Goal: Task Accomplishment & Management: Use online tool/utility

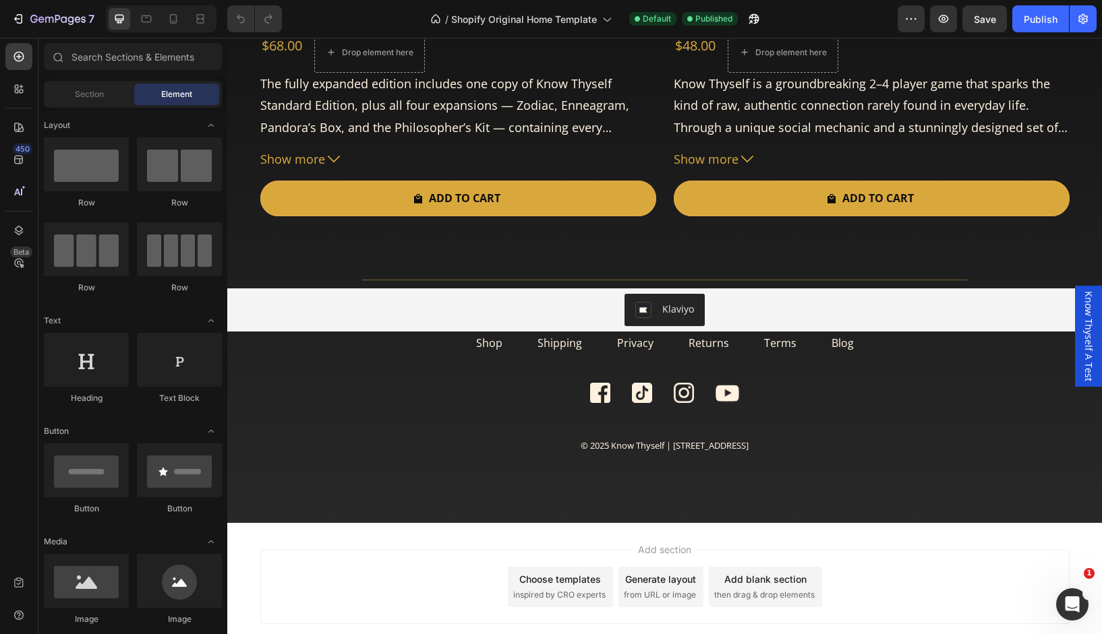
scroll to position [3759, 0]
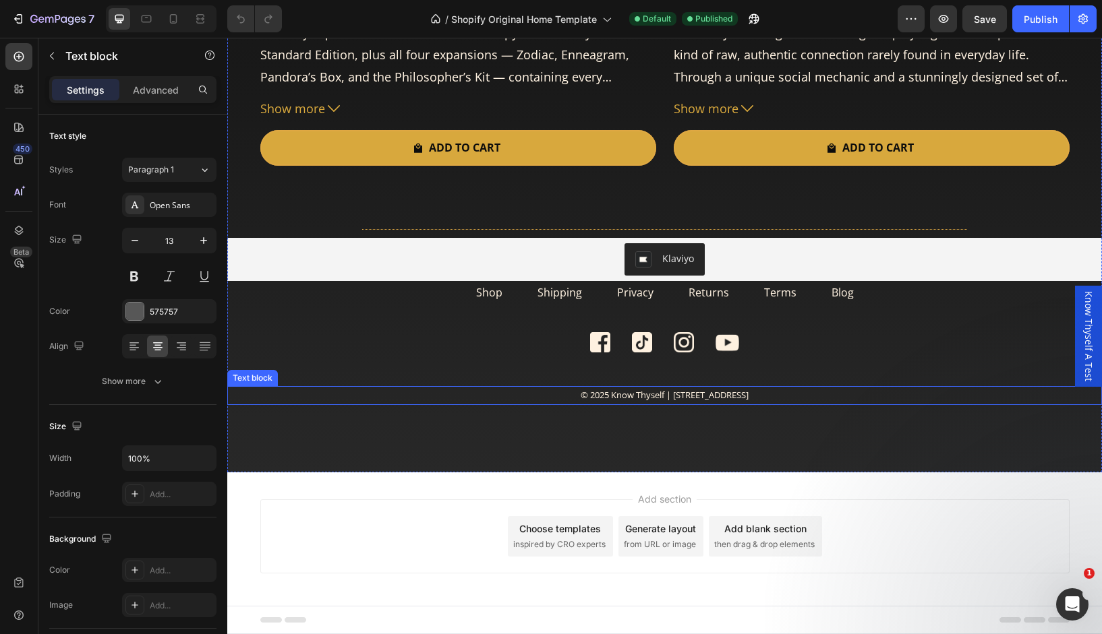
click at [697, 398] on span "© 2025 Know Thyself | 2 Venture Road, Chilworth, Southampton, SO167NP" at bounding box center [665, 395] width 168 height 12
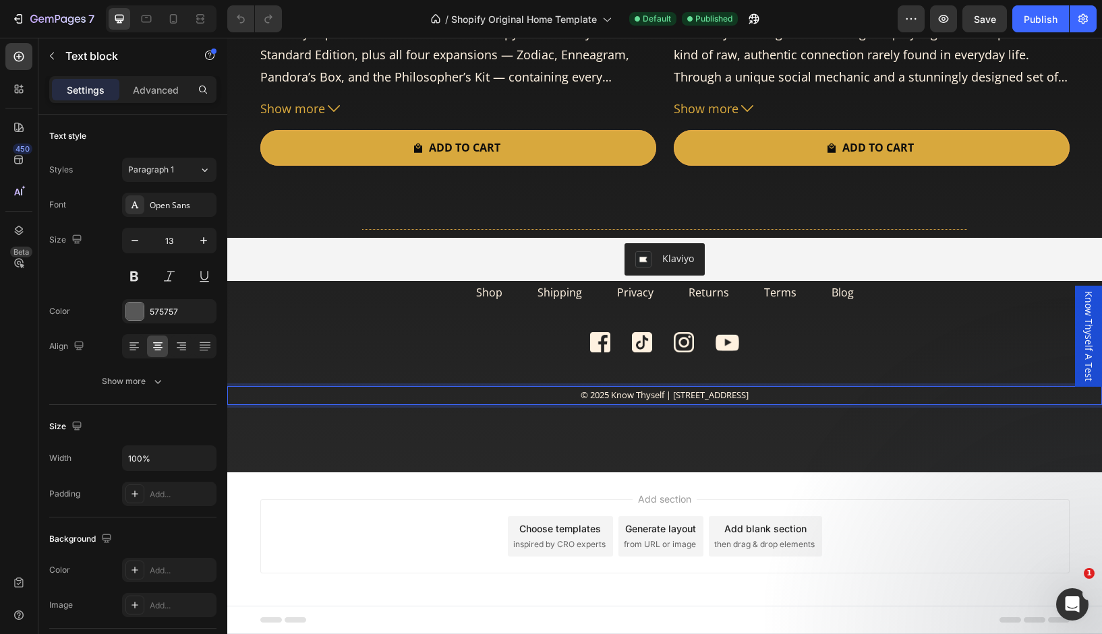
click at [697, 398] on span "© 2025 Know Thyself | 2 Venture Road, Chilworth, Southampton, SO167NP" at bounding box center [665, 395] width 168 height 12
click at [748, 399] on span "© 2025 Know Thyself | 2 Venture Road, Chilworth, Southampton, SO167NP" at bounding box center [665, 395] width 168 height 12
drag, startPoint x: 819, startPoint y: 392, endPoint x: 600, endPoint y: 400, distance: 219.3
click at [600, 400] on p "© 2025 Know Thyself | 2 Venture Road, Chilworth, Southampton, SO167NP" at bounding box center [665, 396] width 872 height 16
click at [605, 403] on p "© 2025 Know Thyself" at bounding box center [665, 396] width 872 height 16
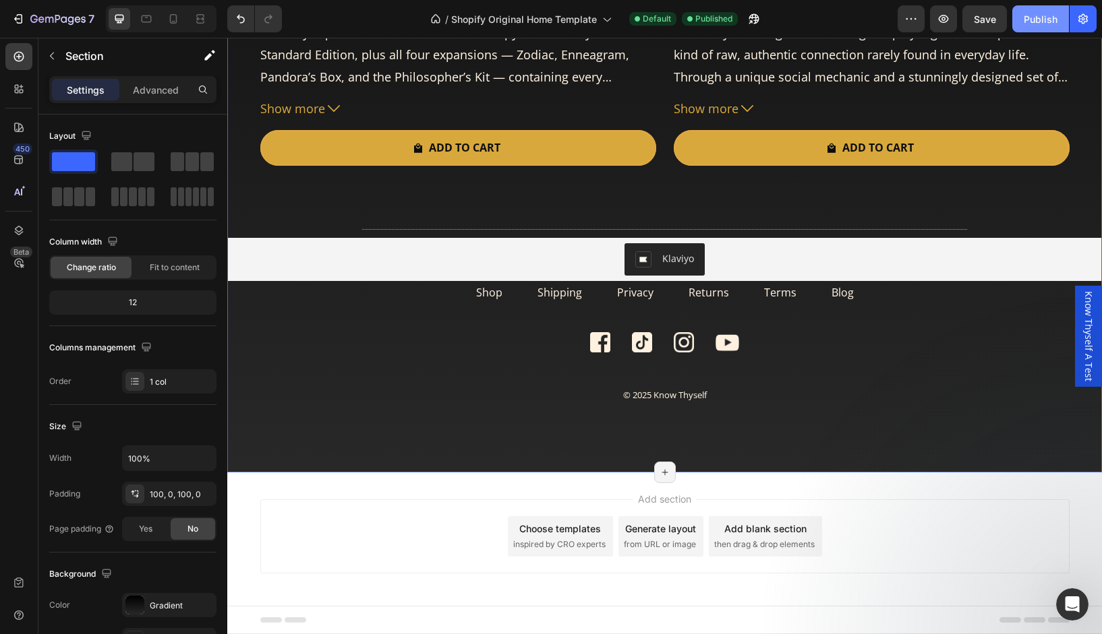
click at [1032, 32] on button "Publish" at bounding box center [1040, 18] width 57 height 27
click at [171, 26] on div at bounding box center [173, 19] width 22 height 22
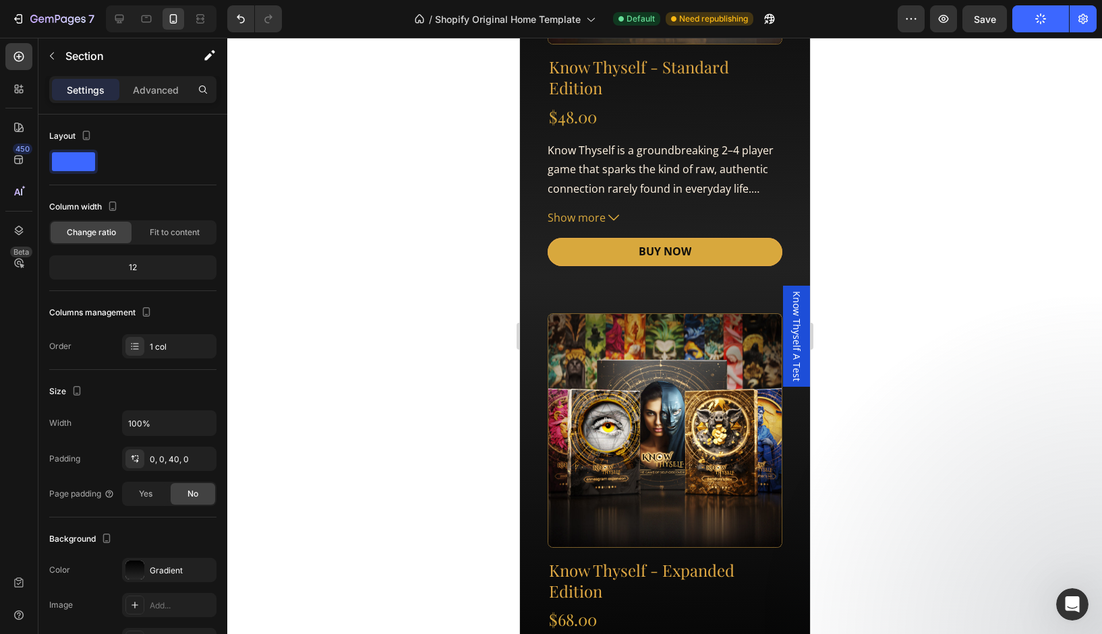
scroll to position [5329, 0]
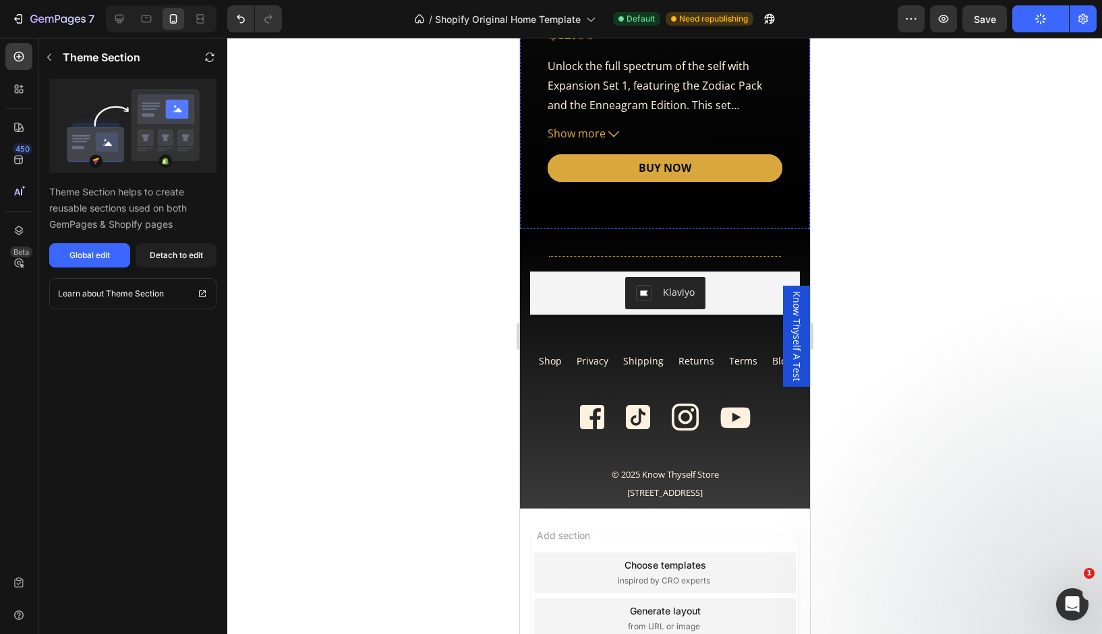
scroll to position [6407, 0]
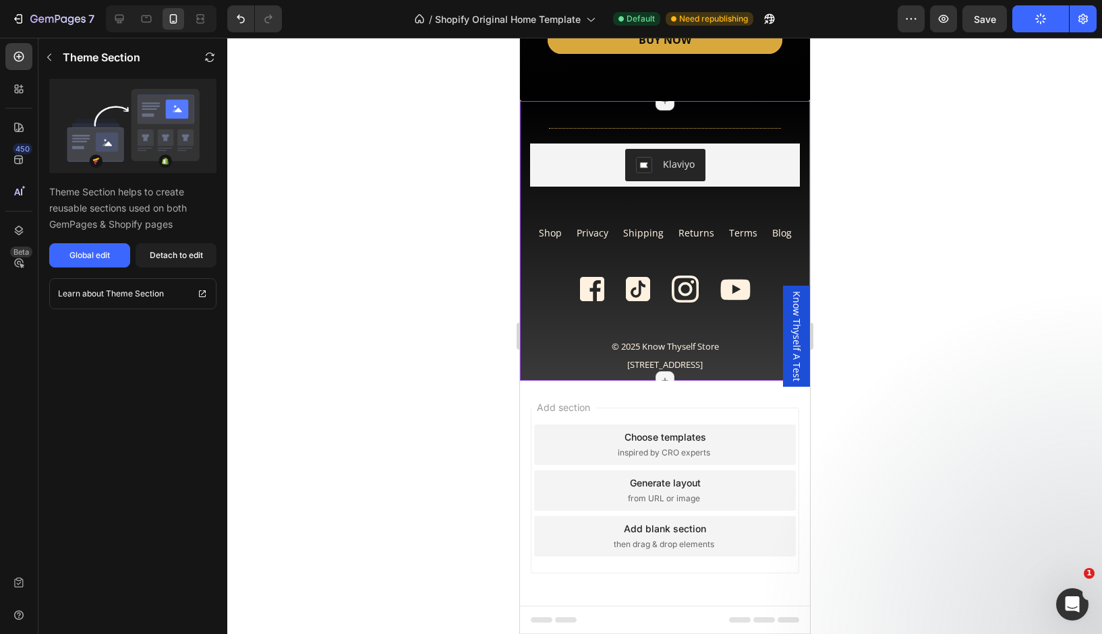
click at [657, 367] on span "[STREET_ADDRESS]" at bounding box center [664, 365] width 76 height 12
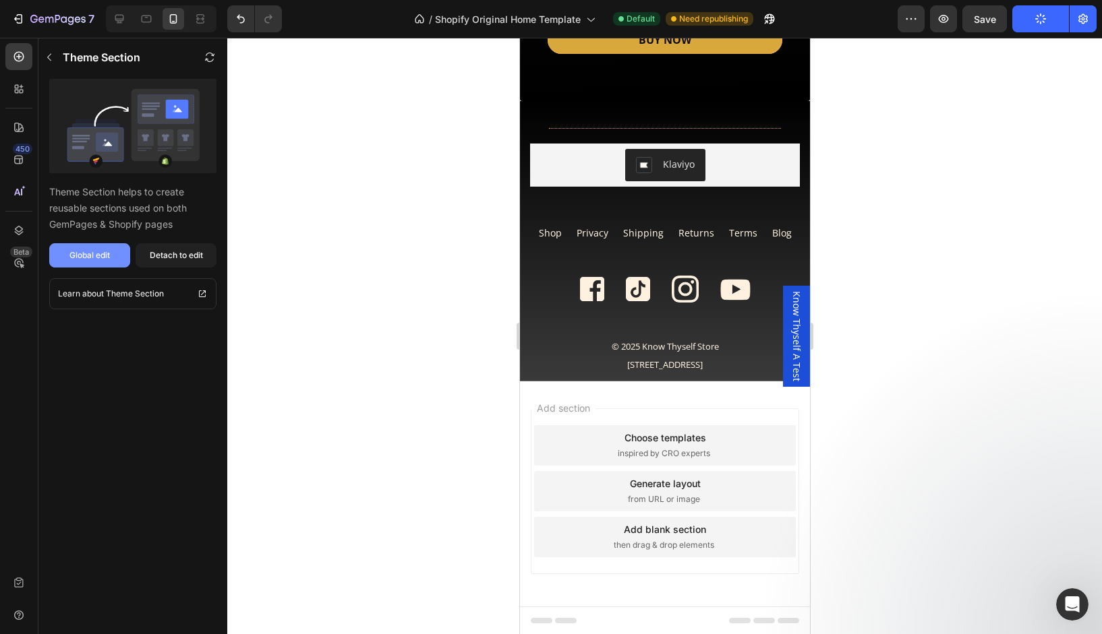
click at [101, 258] on div "Global edit" at bounding box center [89, 255] width 40 height 12
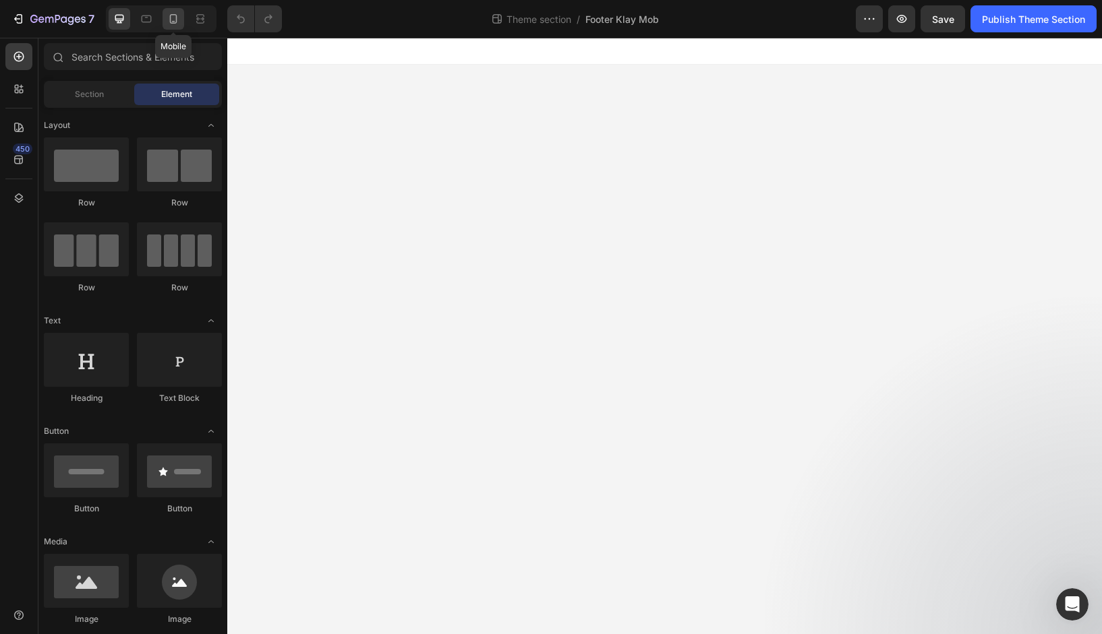
click at [165, 17] on div at bounding box center [173, 19] width 22 height 22
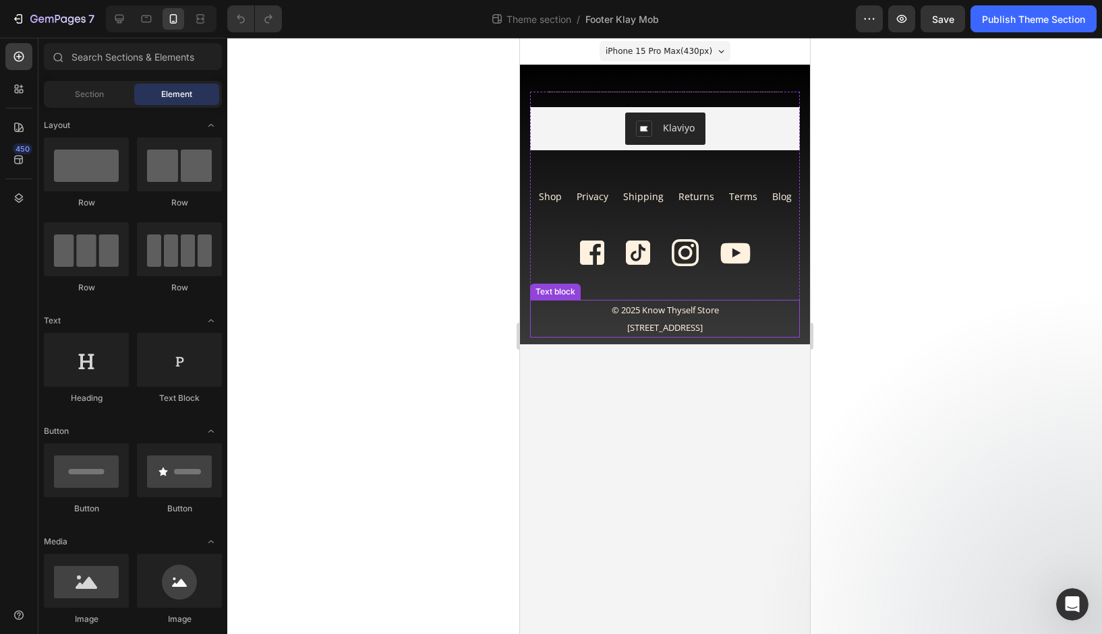
click at [655, 337] on div "Title Line Klaviyo Klaviyo Row Newsletter Shop Text block Privacy Text block Sh…" at bounding box center [664, 205] width 290 height 280
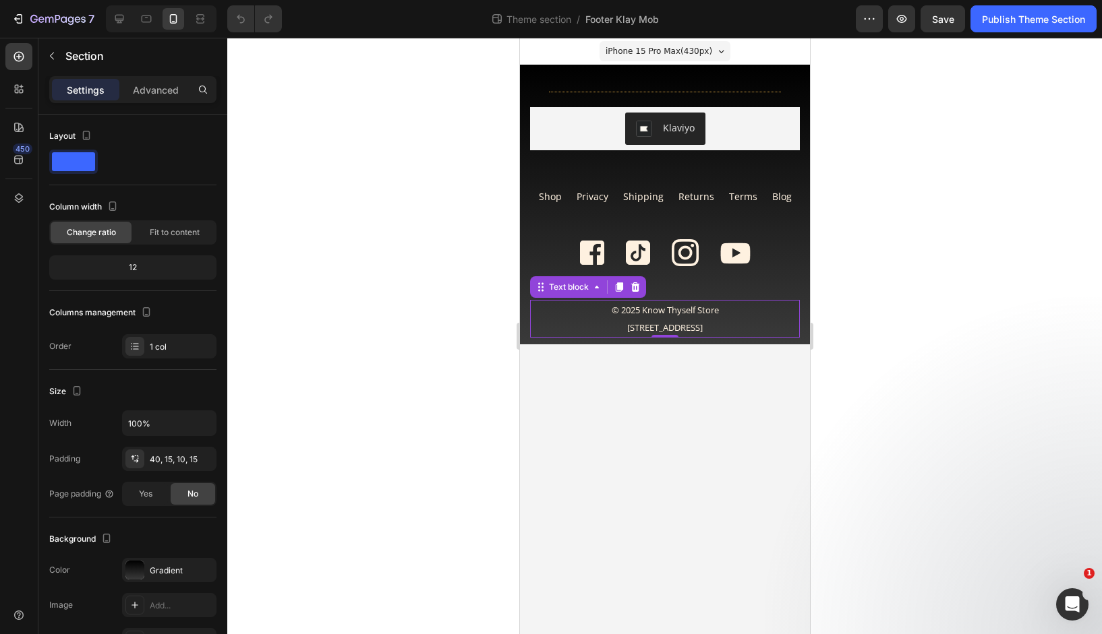
click at [662, 332] on div "© 2025 Know Thyself Store [STREET_ADDRESS] Text block 0" at bounding box center [664, 319] width 270 height 38
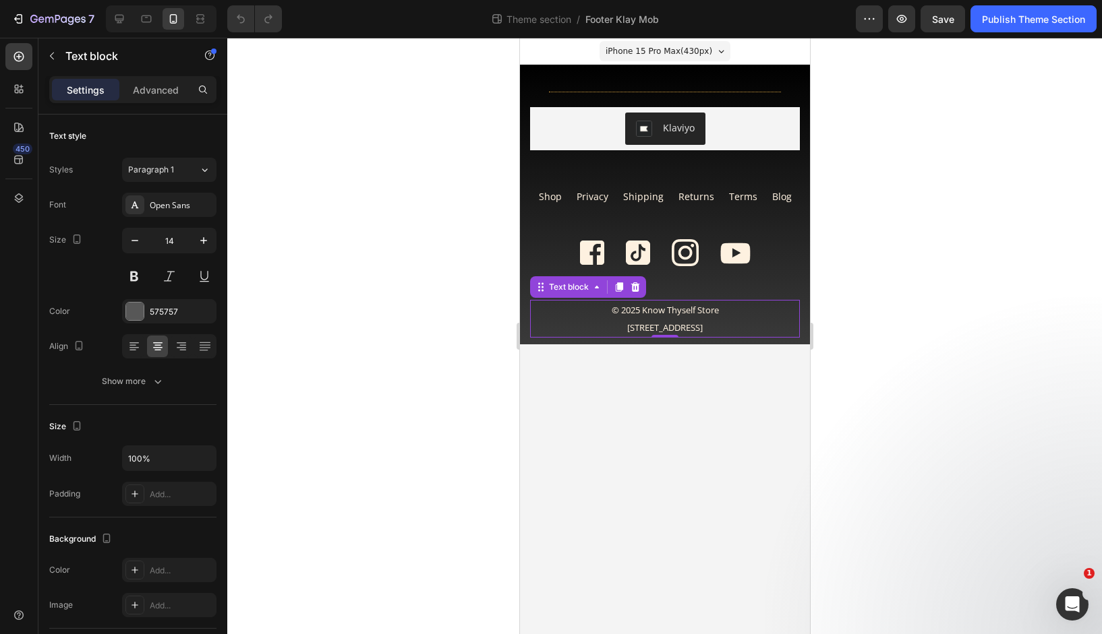
click at [662, 332] on div "0" at bounding box center [663, 337] width 13 height 11
click at [668, 330] on span "[STREET_ADDRESS]" at bounding box center [664, 328] width 76 height 12
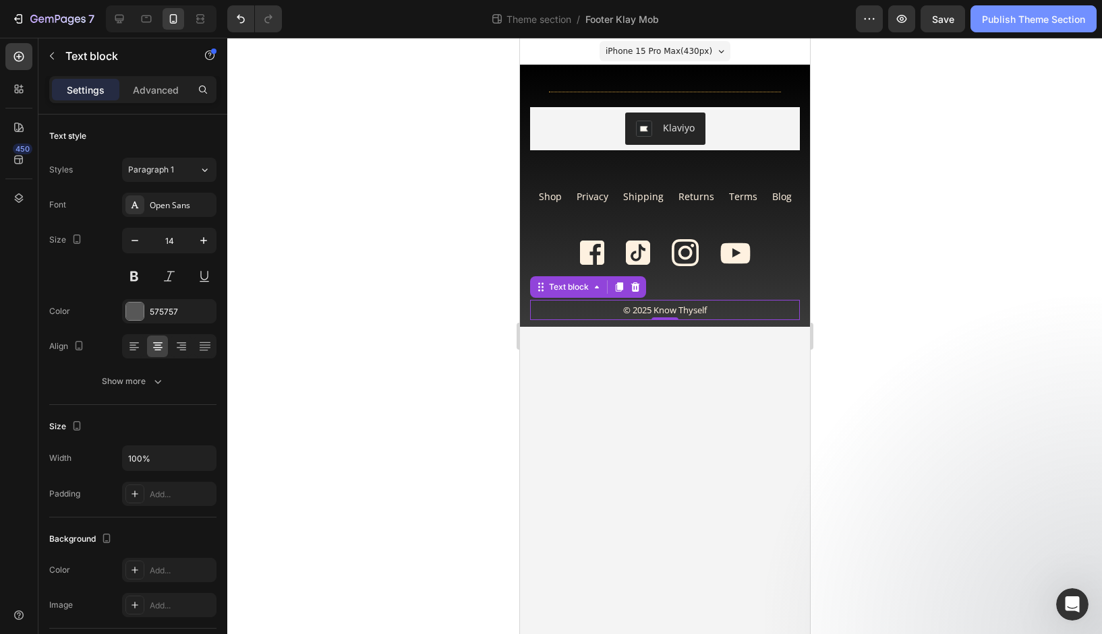
click at [1017, 26] on button "Publish Theme Section" at bounding box center [1033, 18] width 126 height 27
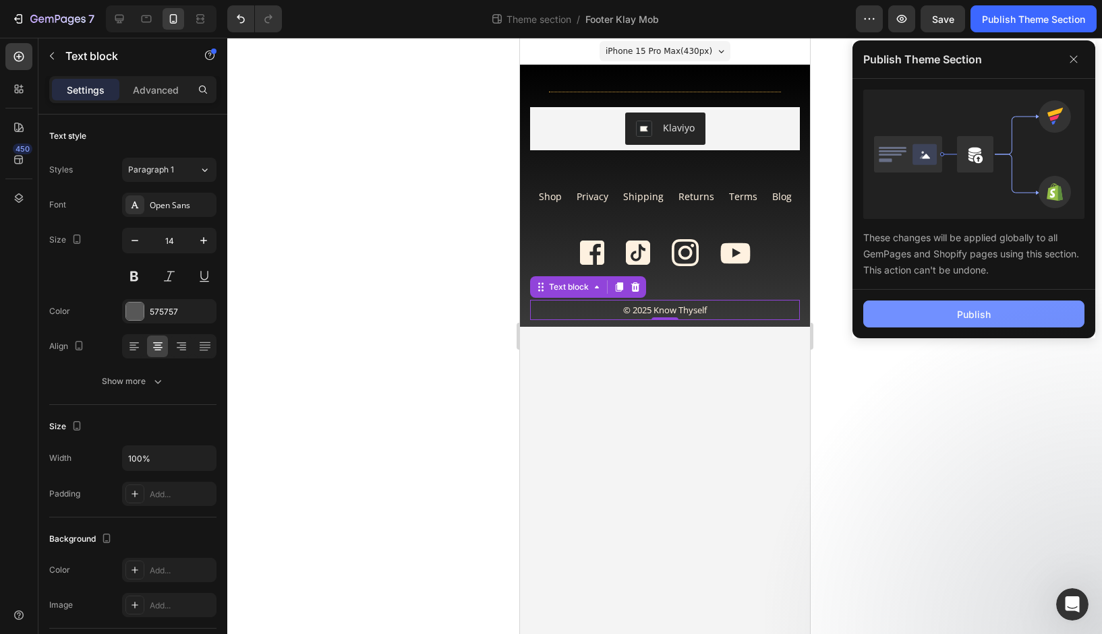
click at [983, 304] on button "Publish" at bounding box center [973, 314] width 221 height 27
